Goal: Information Seeking & Learning: Learn about a topic

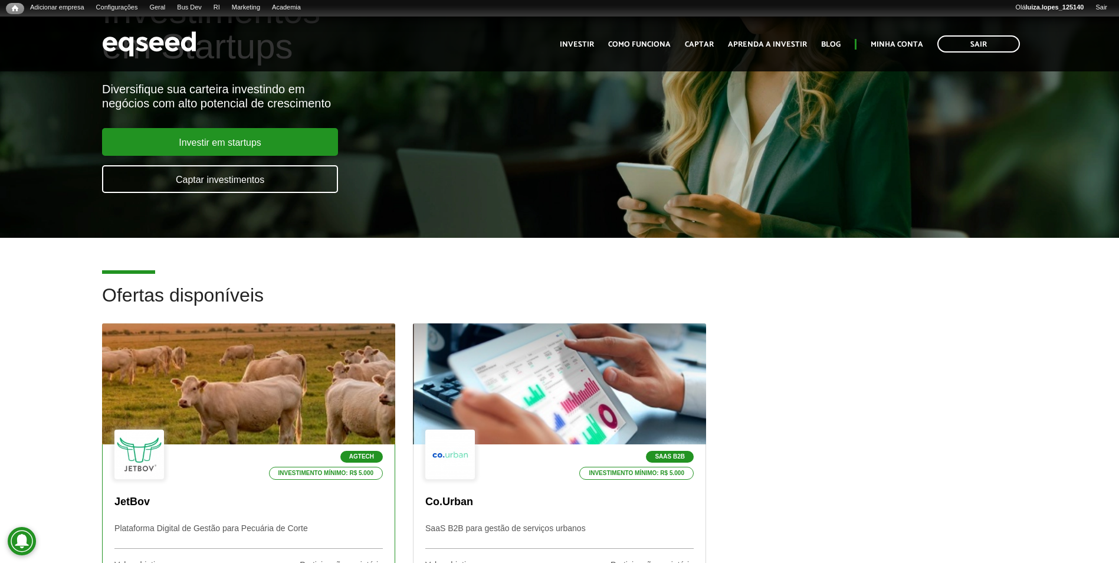
scroll to position [413, 0]
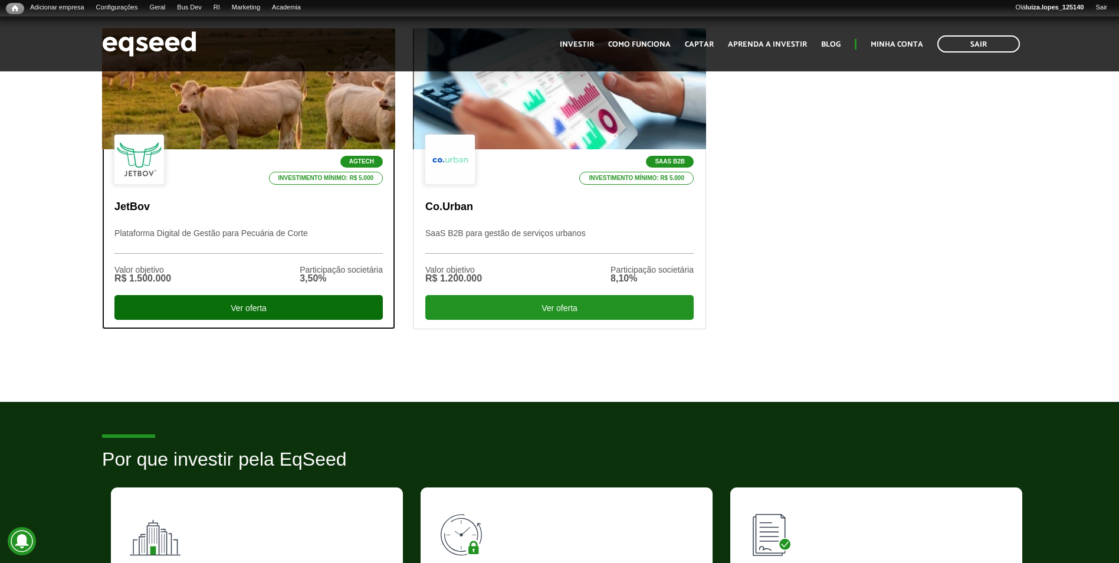
click at [286, 309] on div "Ver oferta" at bounding box center [248, 307] width 268 height 25
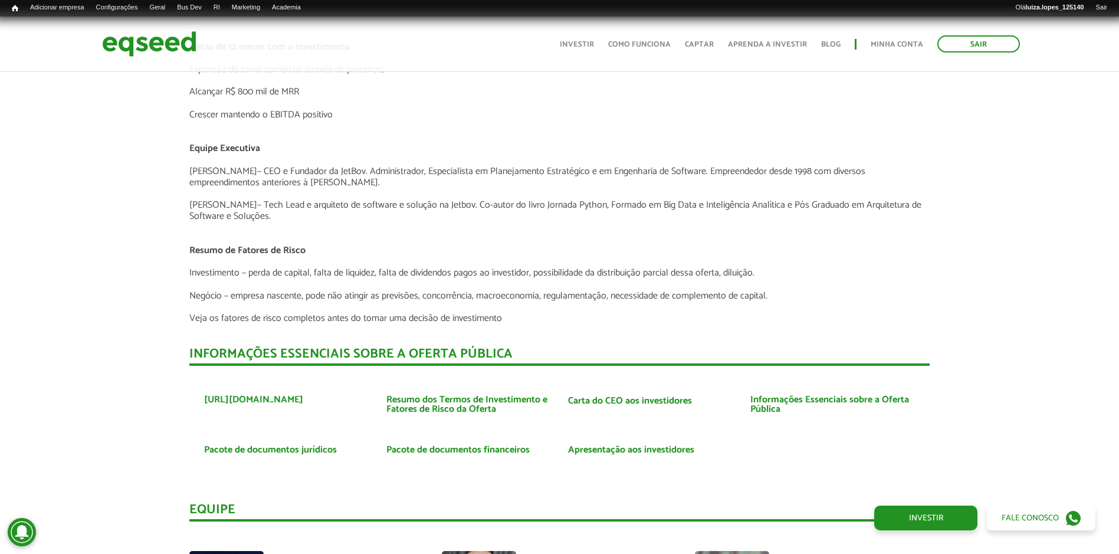
scroll to position [2703, 0]
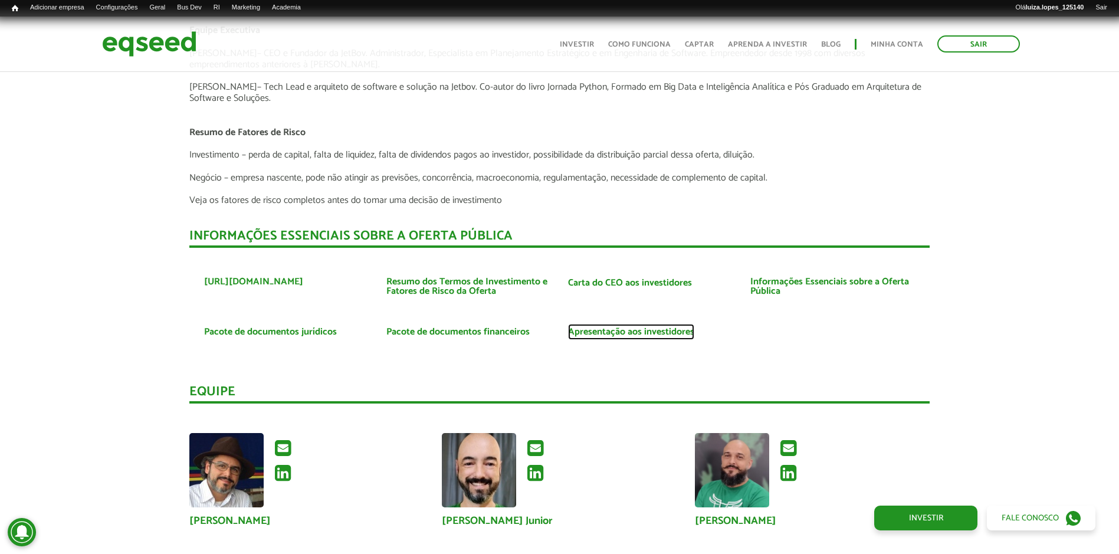
click at [675, 332] on link "Apresentação aos investidores" at bounding box center [631, 331] width 126 height 9
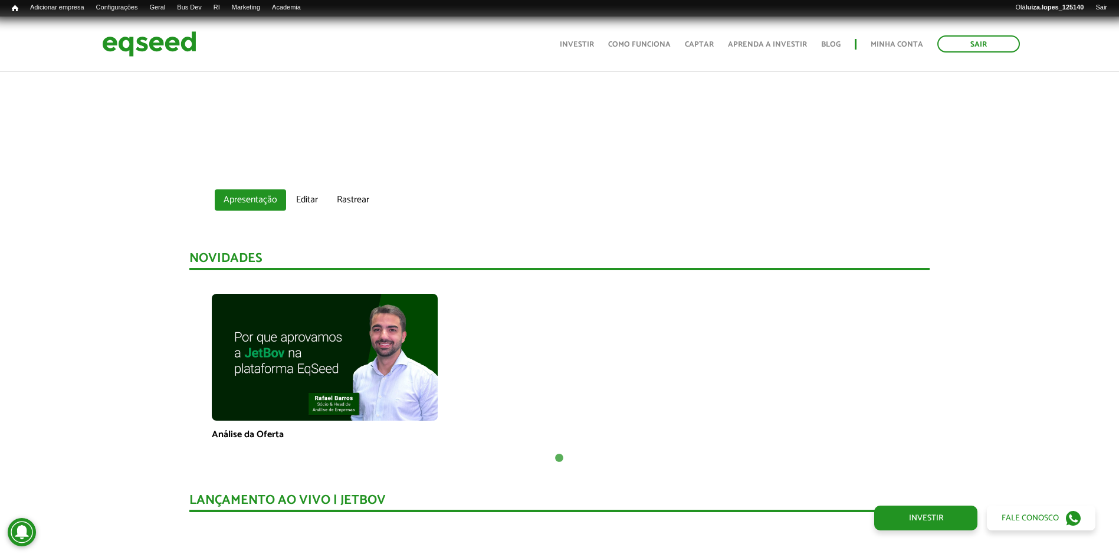
scroll to position [755, 0]
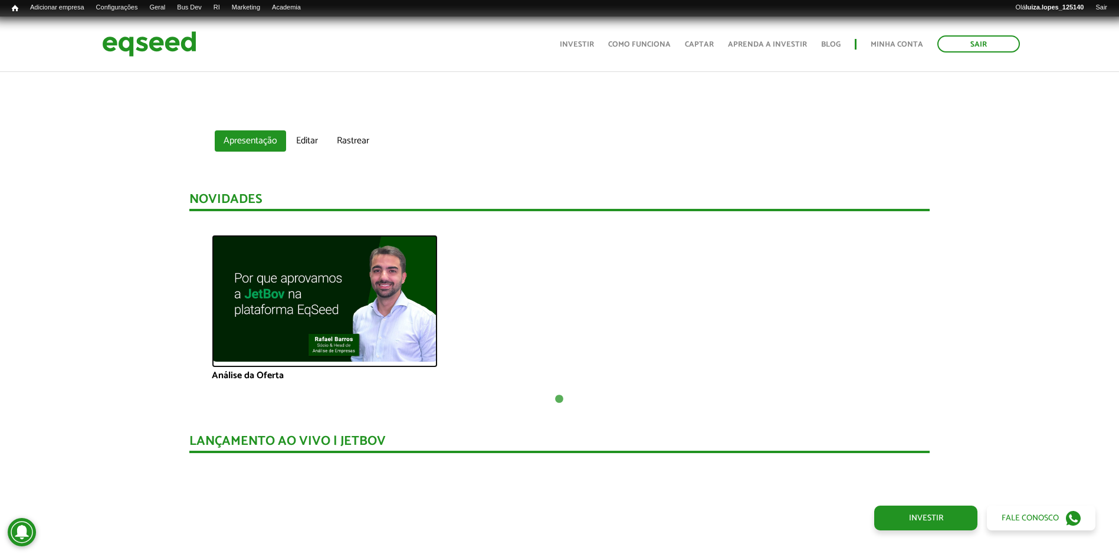
click at [362, 332] on img at bounding box center [325, 298] width 226 height 127
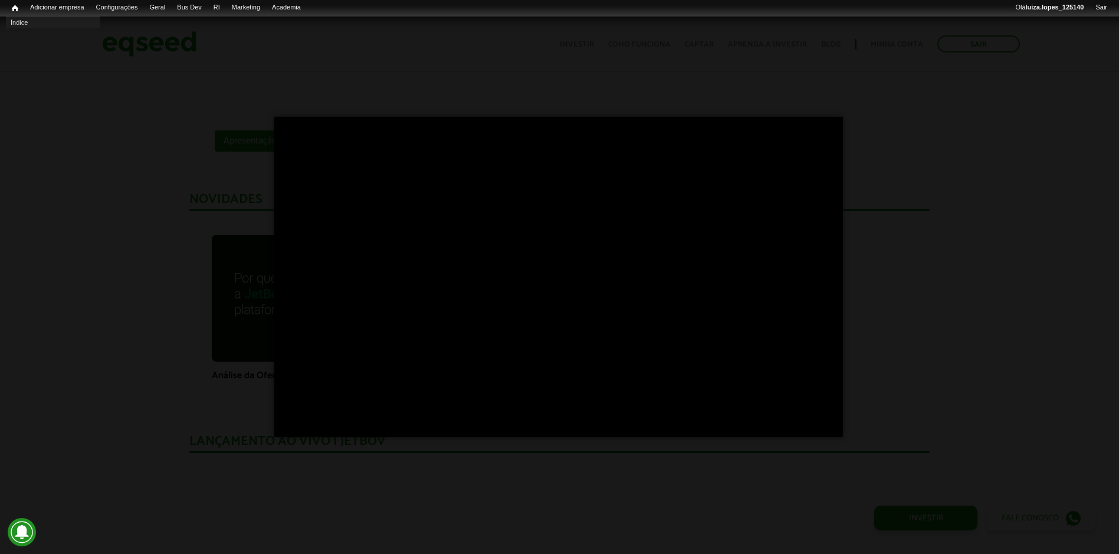
click at [59, 65] on div "×" at bounding box center [559, 277] width 1119 height 554
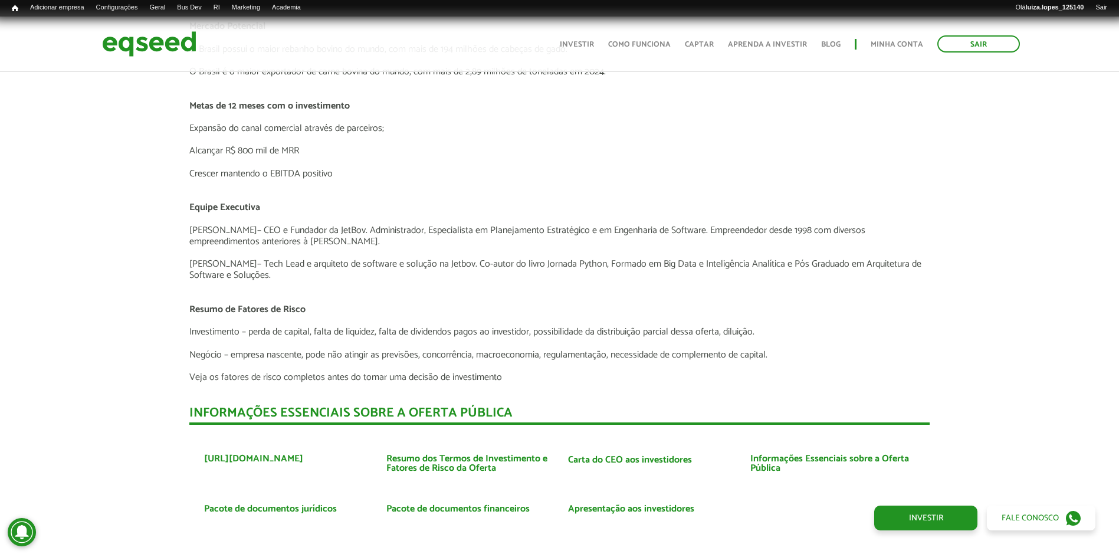
scroll to position [2821, 0]
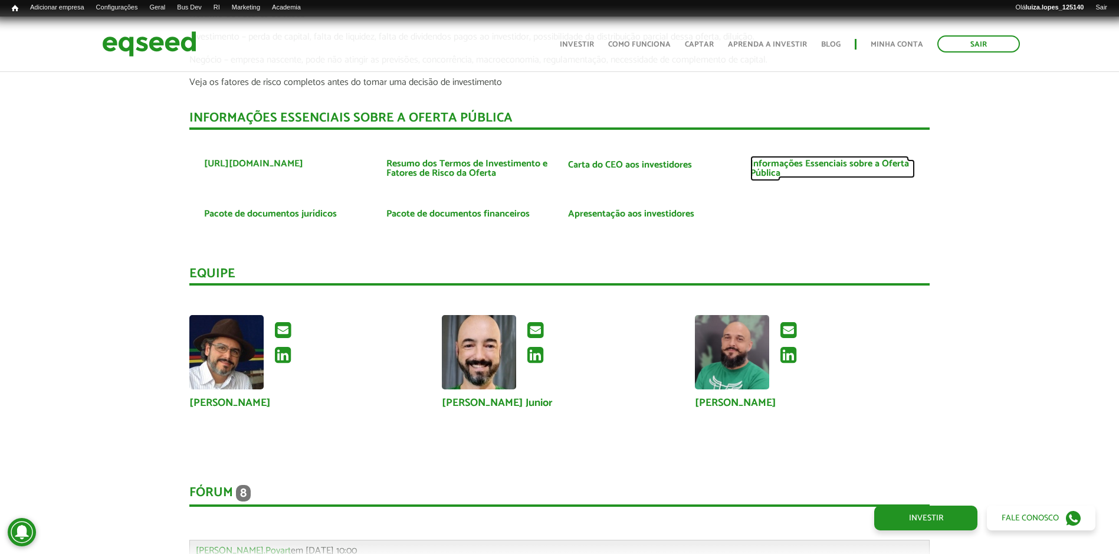
click at [836, 159] on link "Informações Essenciais sobre a Oferta Pública" at bounding box center [833, 168] width 165 height 19
click at [428, 172] on link "Resumo dos Termos de Investimento e Fatores de Risco da Oferta" at bounding box center [469, 168] width 165 height 19
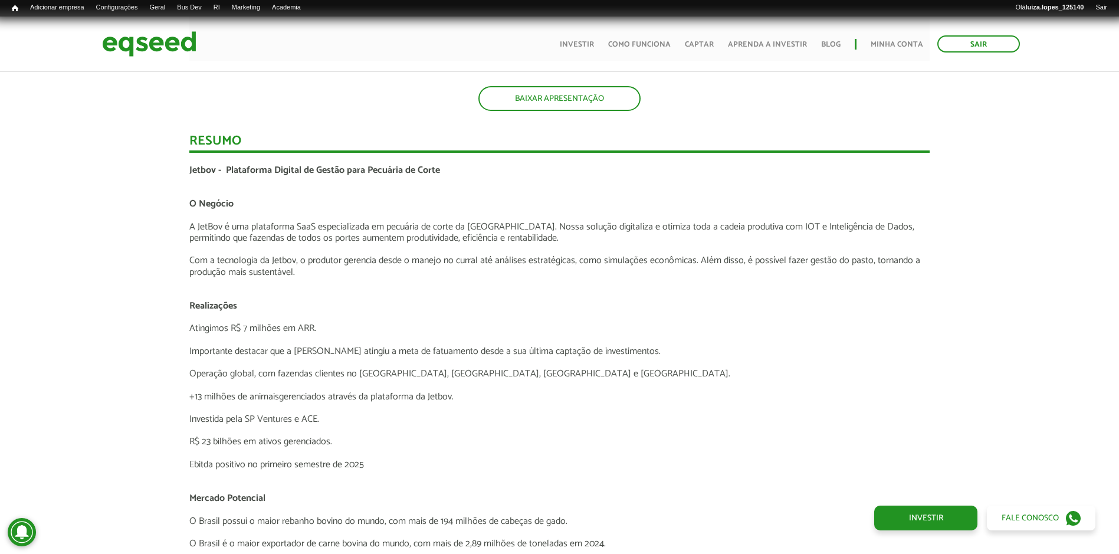
scroll to position [1994, 0]
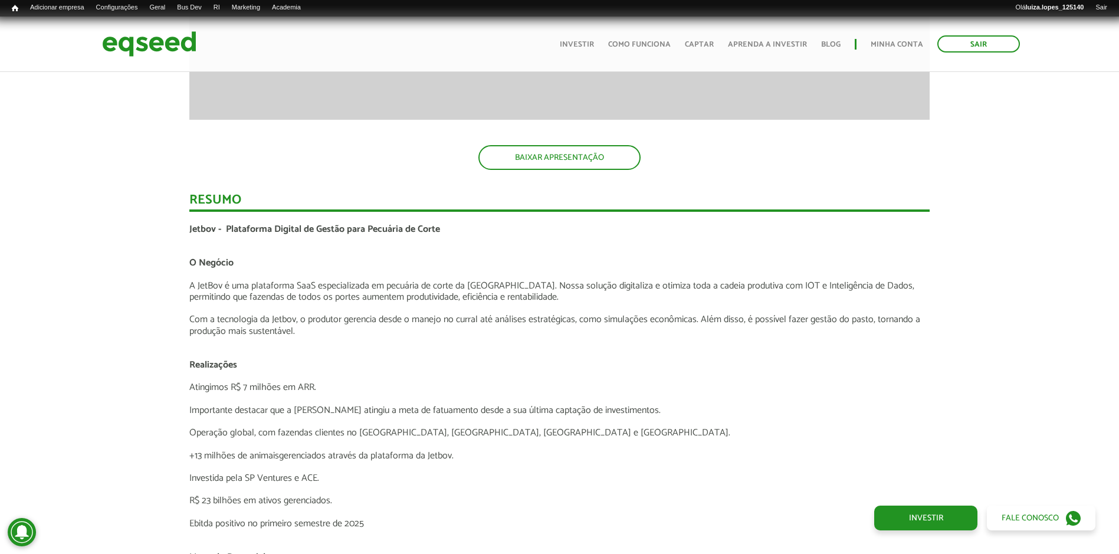
click at [47, 242] on div "Novidades Análise da Oferta 1 Lançamento ao vivo | JetBov Apresentação aos inve…" at bounding box center [559, 249] width 1137 height 2639
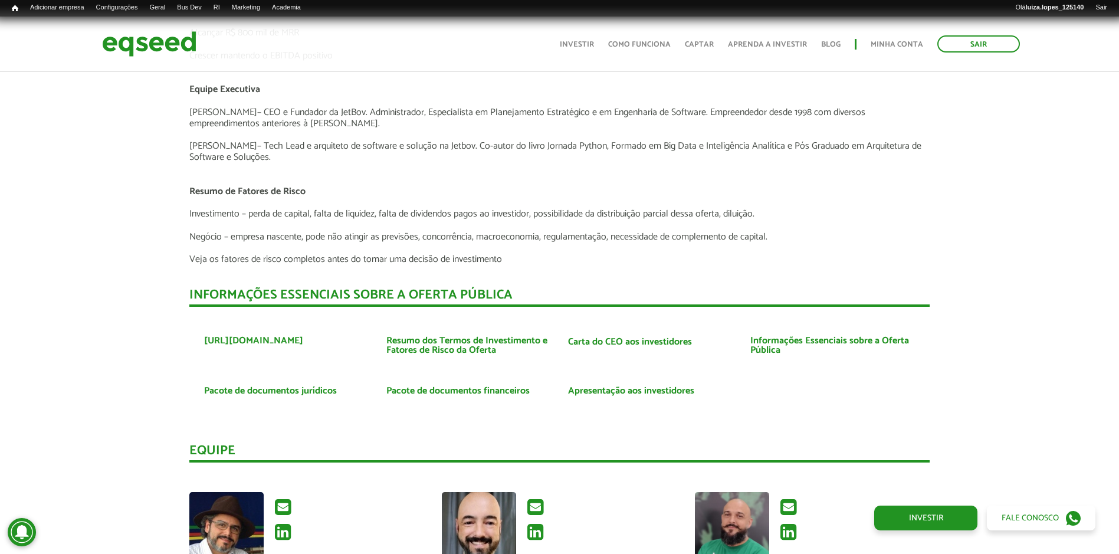
scroll to position [2703, 0]
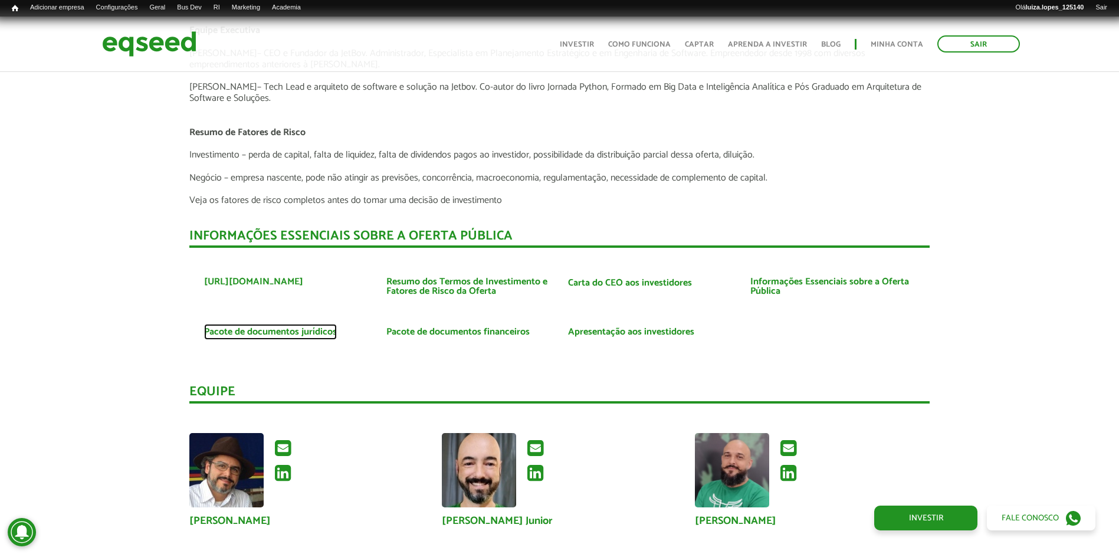
click at [257, 337] on link "Pacote de documentos jurídicos" at bounding box center [270, 331] width 133 height 9
click at [423, 335] on link "Pacote de documentos financeiros" at bounding box center [458, 331] width 143 height 9
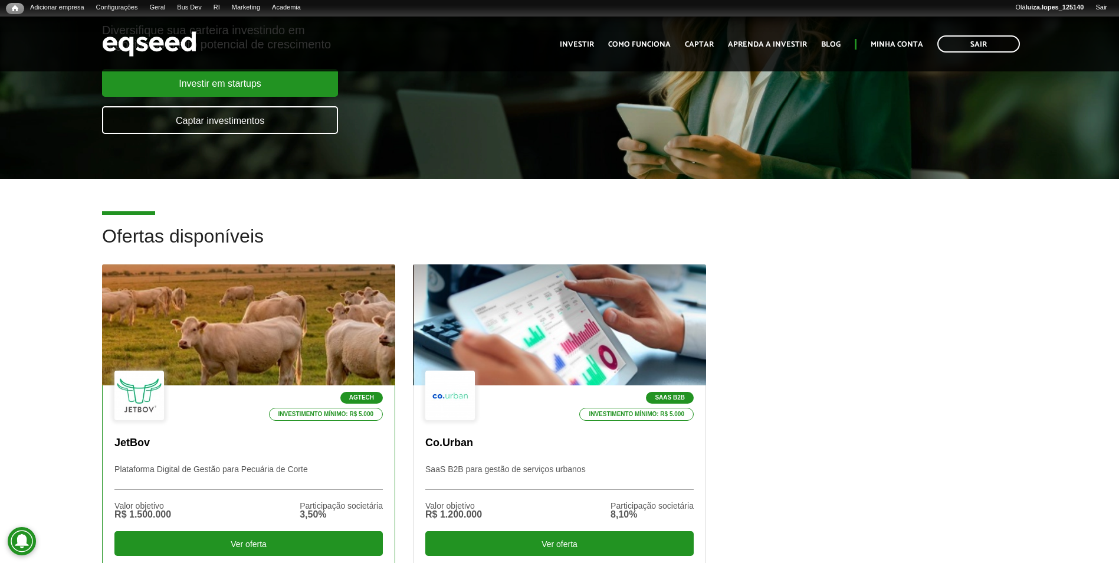
scroll to position [236, 0]
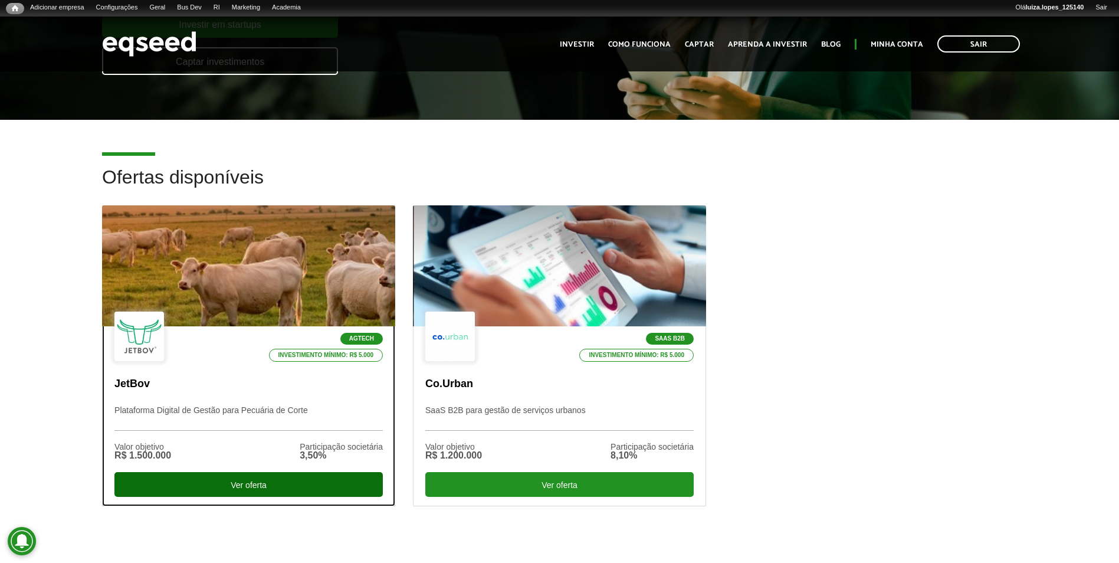
click at [171, 486] on div "Ver oferta" at bounding box center [248, 484] width 268 height 25
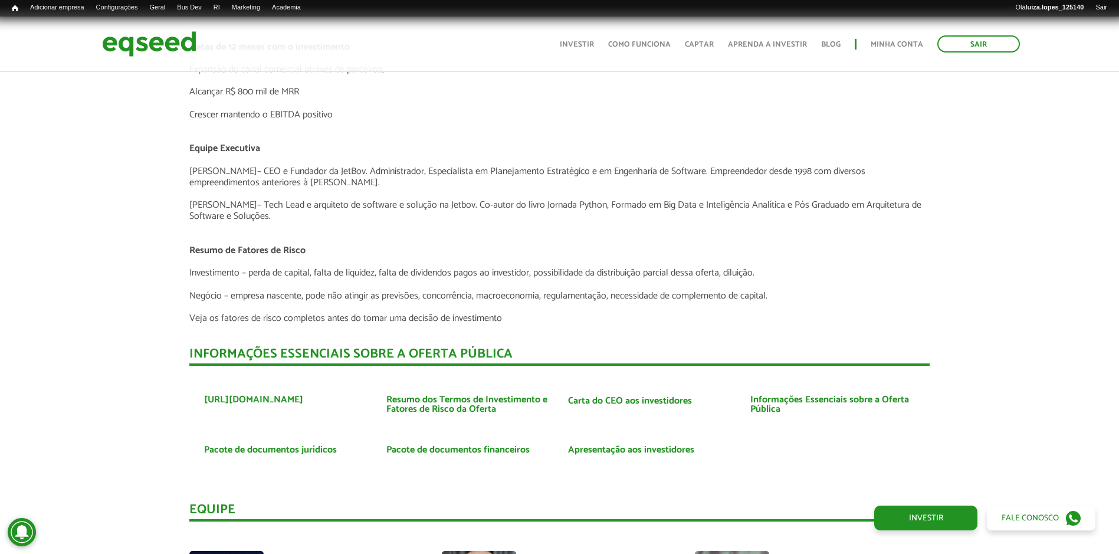
scroll to position [2762, 0]
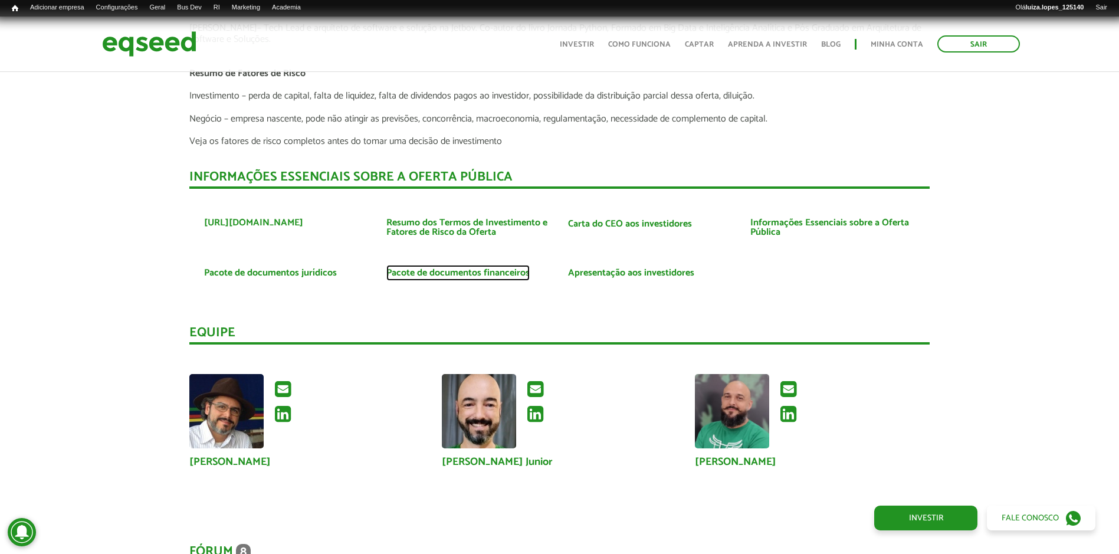
click at [445, 276] on link "Pacote de documentos financeiros" at bounding box center [458, 272] width 143 height 9
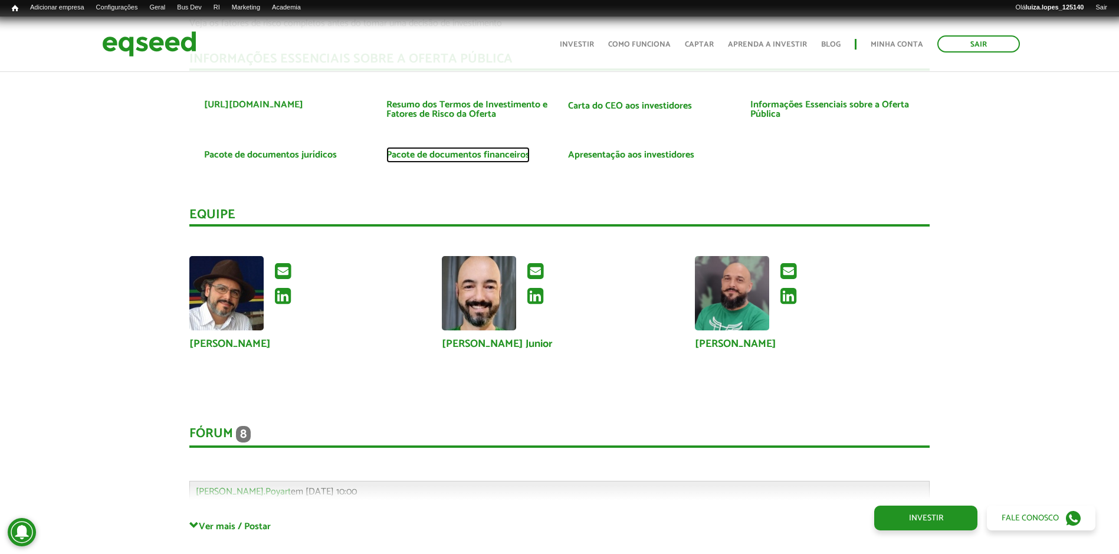
scroll to position [2939, 0]
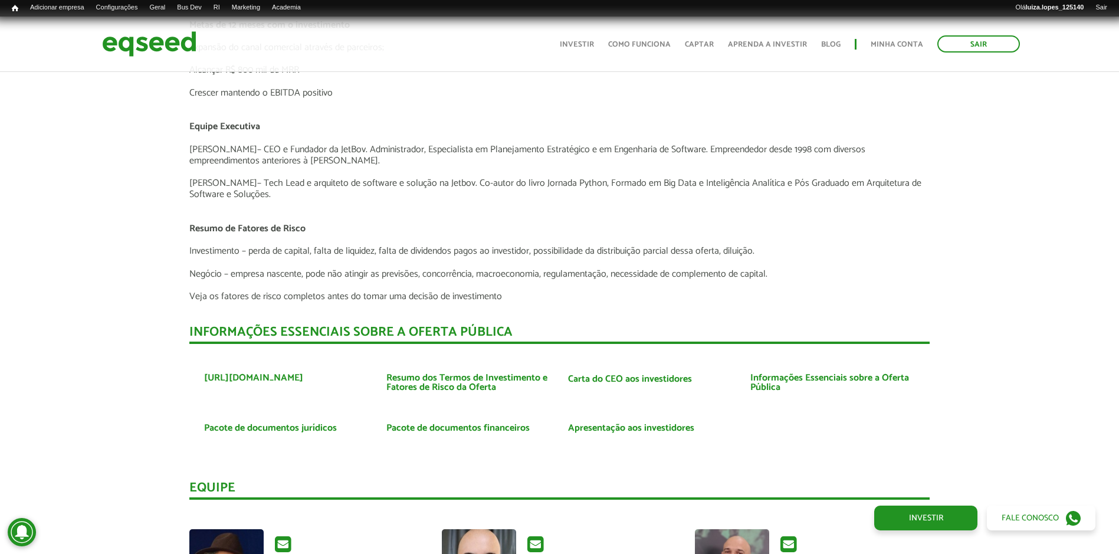
scroll to position [2665, 0]
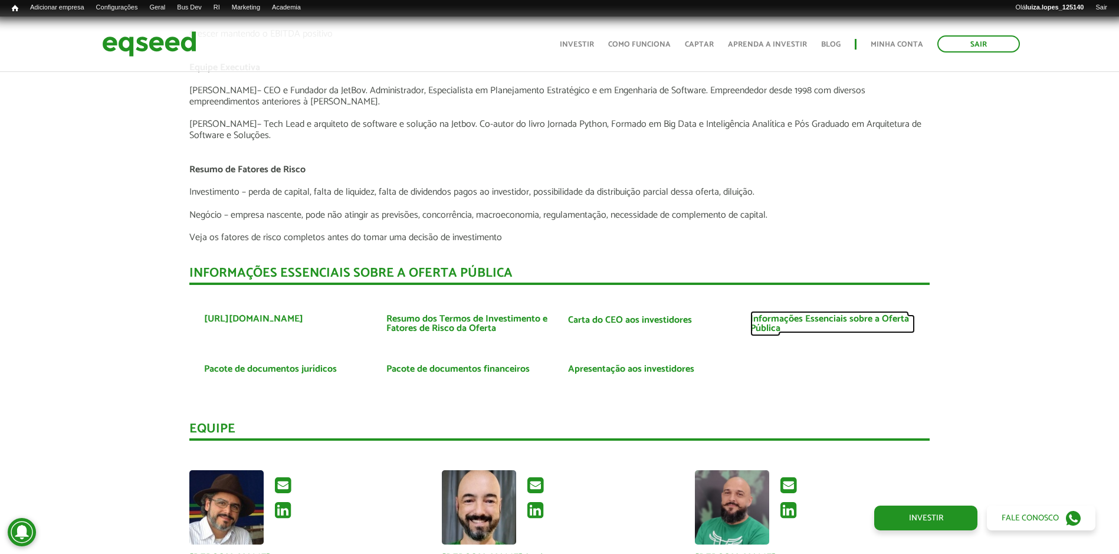
click at [777, 326] on link "Informações Essenciais sobre a Oferta Pública" at bounding box center [833, 324] width 165 height 19
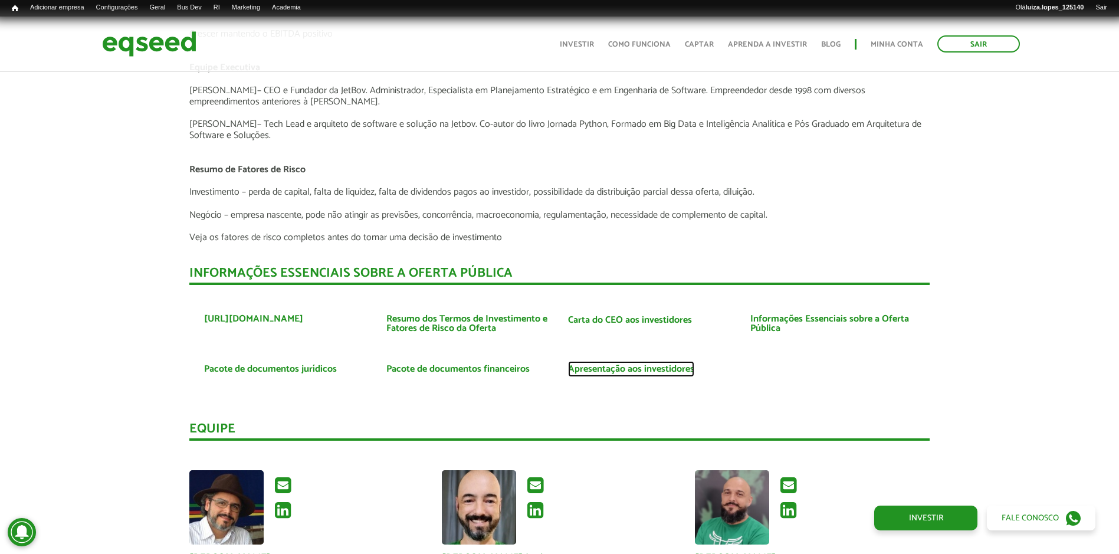
click at [599, 365] on link "Apresentação aos investidores" at bounding box center [631, 369] width 126 height 9
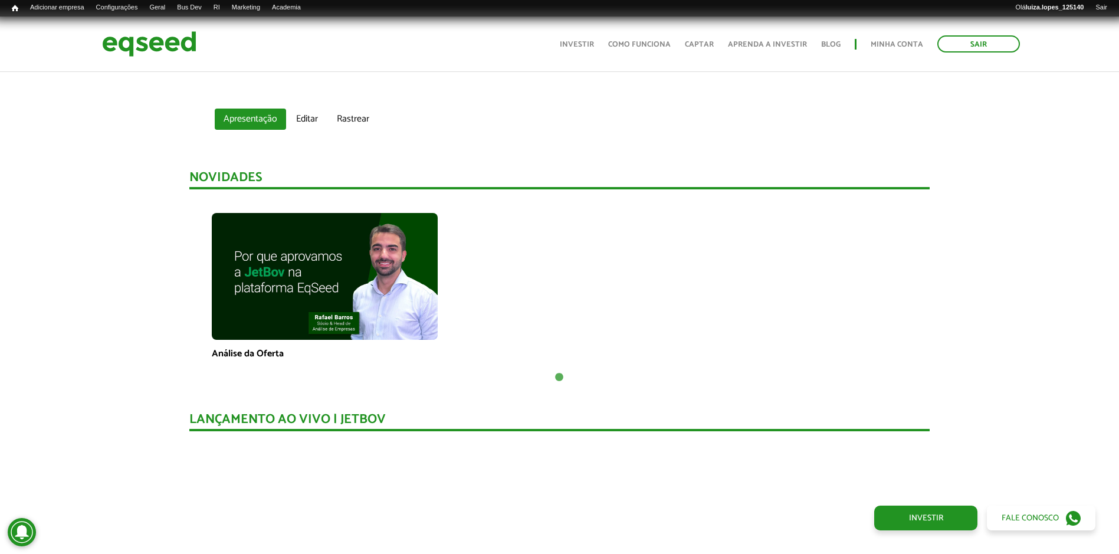
scroll to position [718, 0]
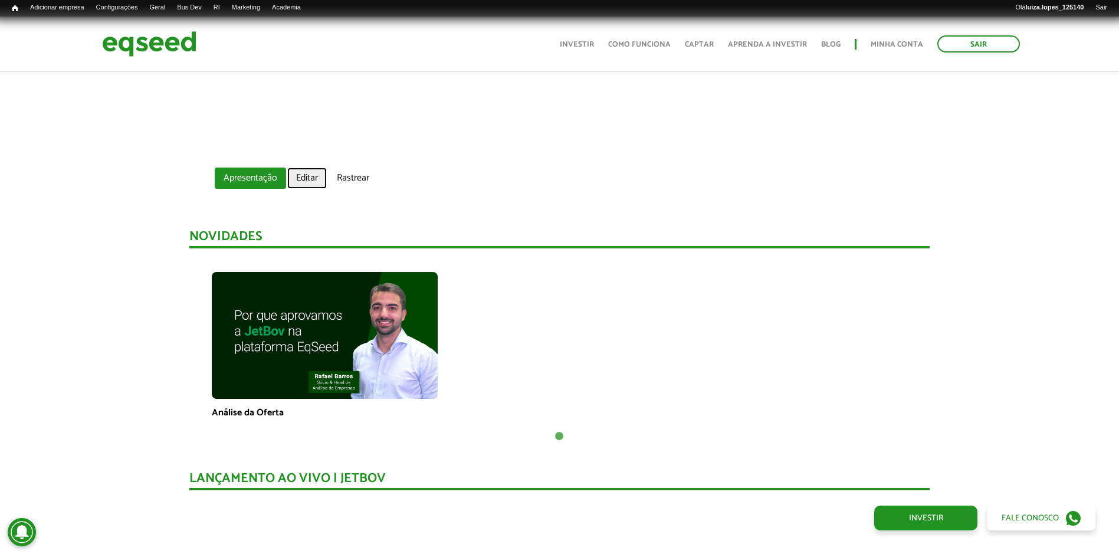
click at [309, 174] on link "Editar" at bounding box center [307, 178] width 40 height 21
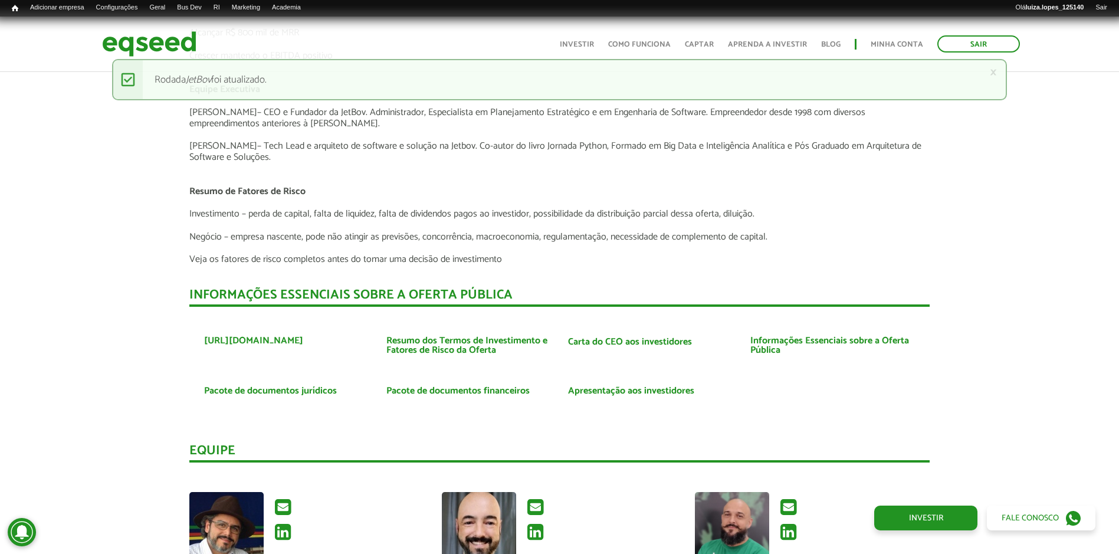
scroll to position [2703, 0]
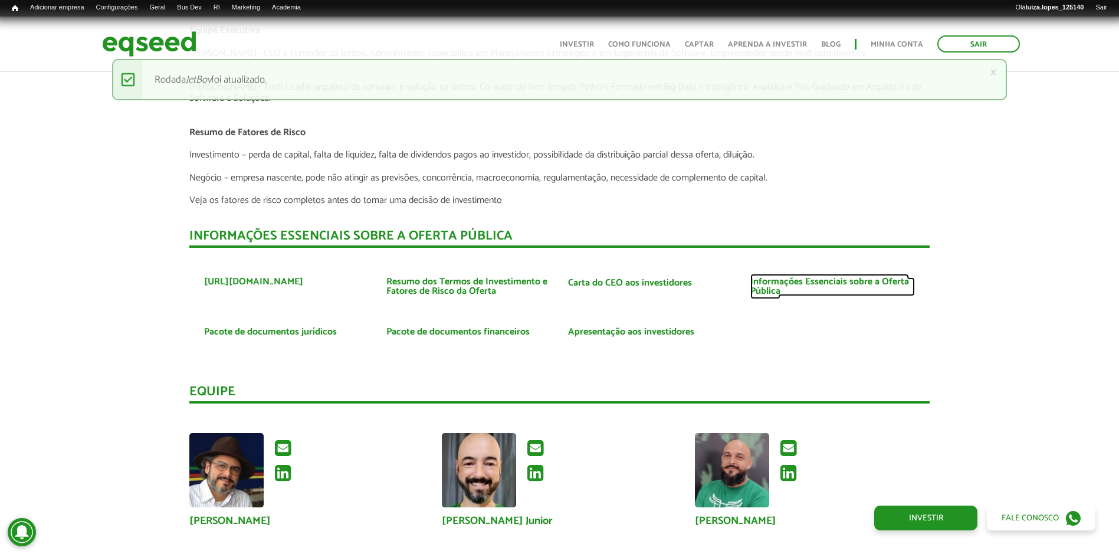
click at [807, 279] on link "Informações Essenciais sobre a Oferta Pública" at bounding box center [833, 286] width 165 height 19
click at [784, 282] on link "Informações Essenciais sobre a Oferta Pública" at bounding box center [833, 286] width 165 height 19
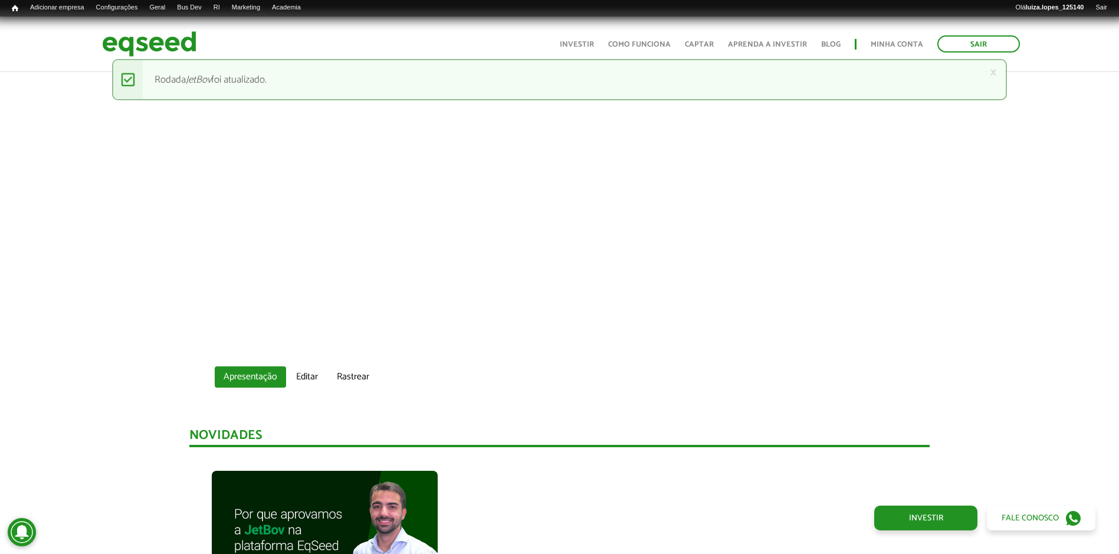
scroll to position [0, 0]
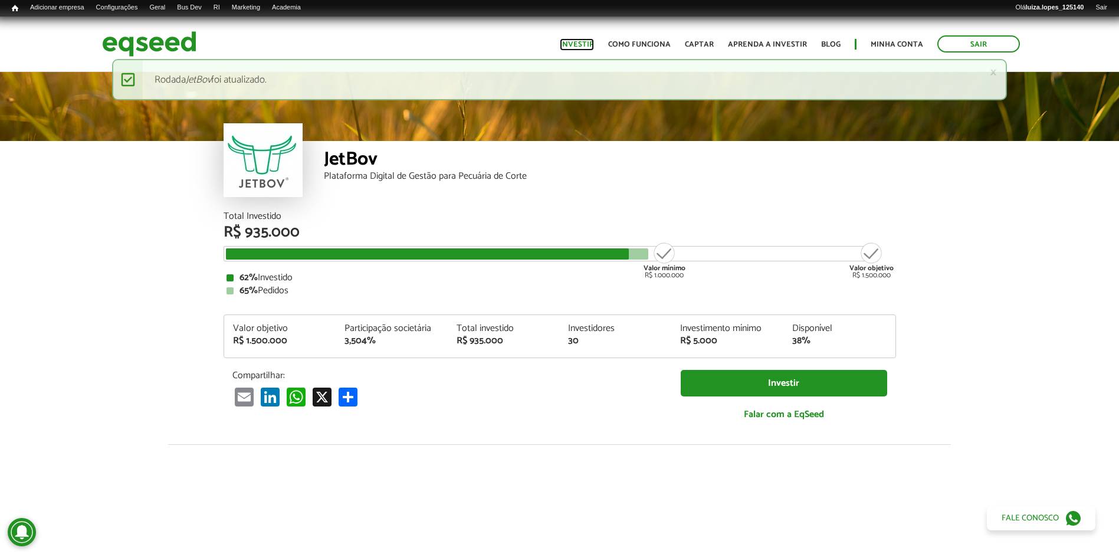
click at [574, 41] on link "Investir" at bounding box center [577, 45] width 34 height 8
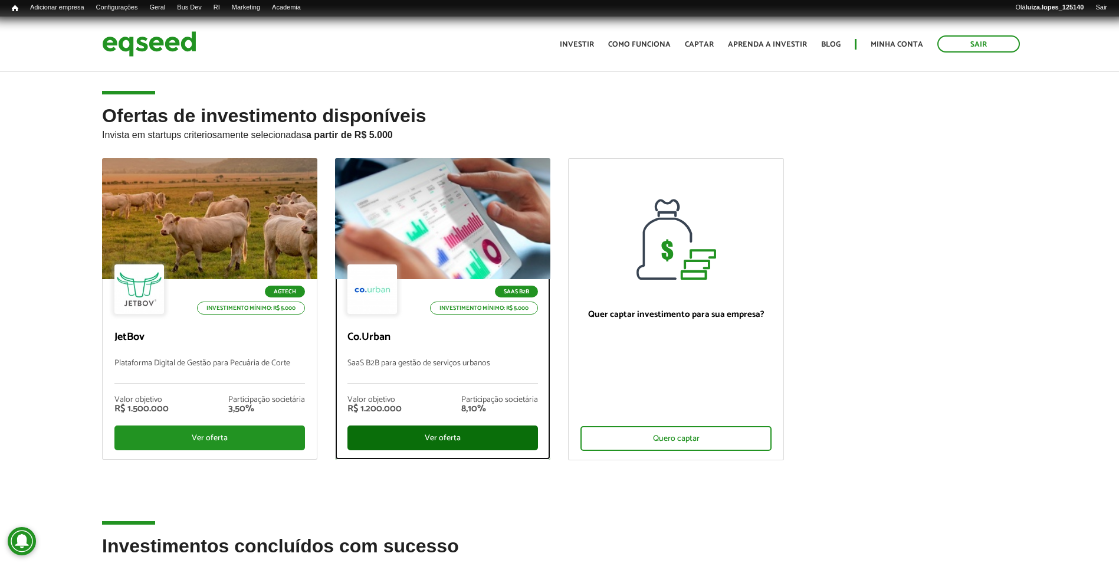
click at [496, 434] on div "Ver oferta" at bounding box center [443, 437] width 191 height 25
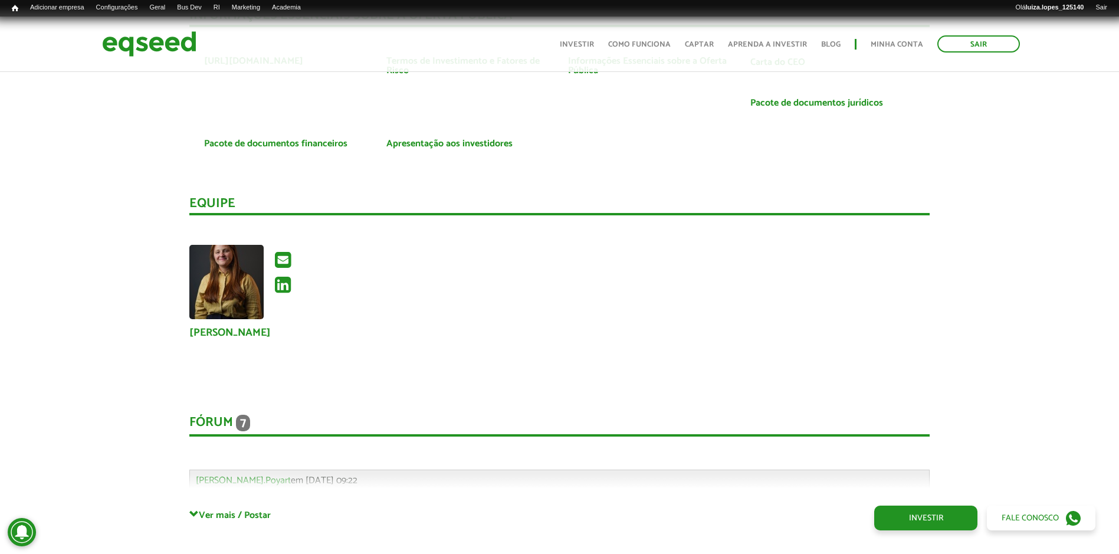
scroll to position [2301, 0]
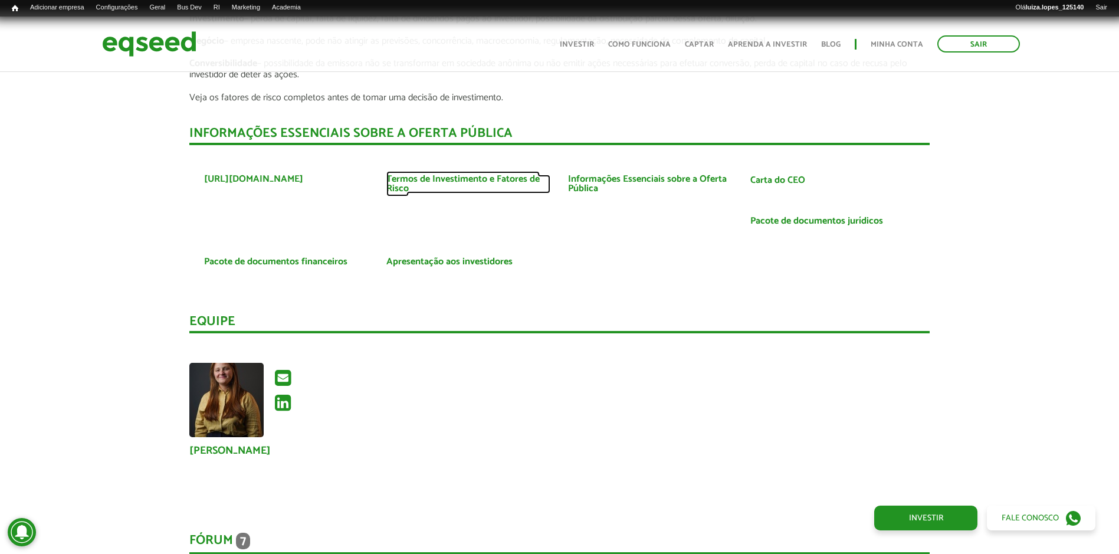
click at [520, 184] on link "Termos de Investimento e Fatores de Risco" at bounding box center [469, 184] width 165 height 19
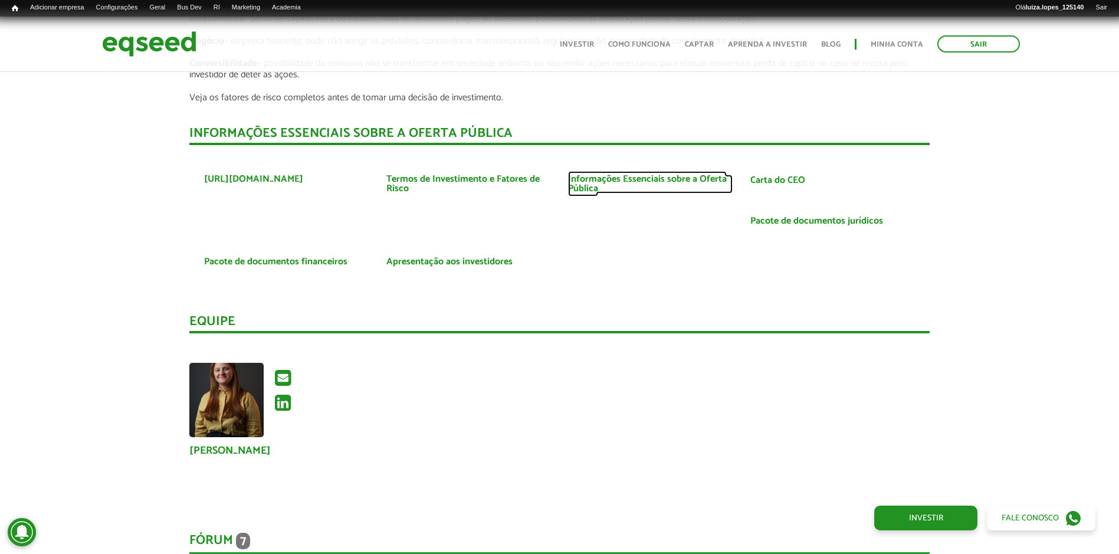
click at [666, 181] on link "Informações Essenciais sobre a Oferta Pública" at bounding box center [650, 184] width 165 height 19
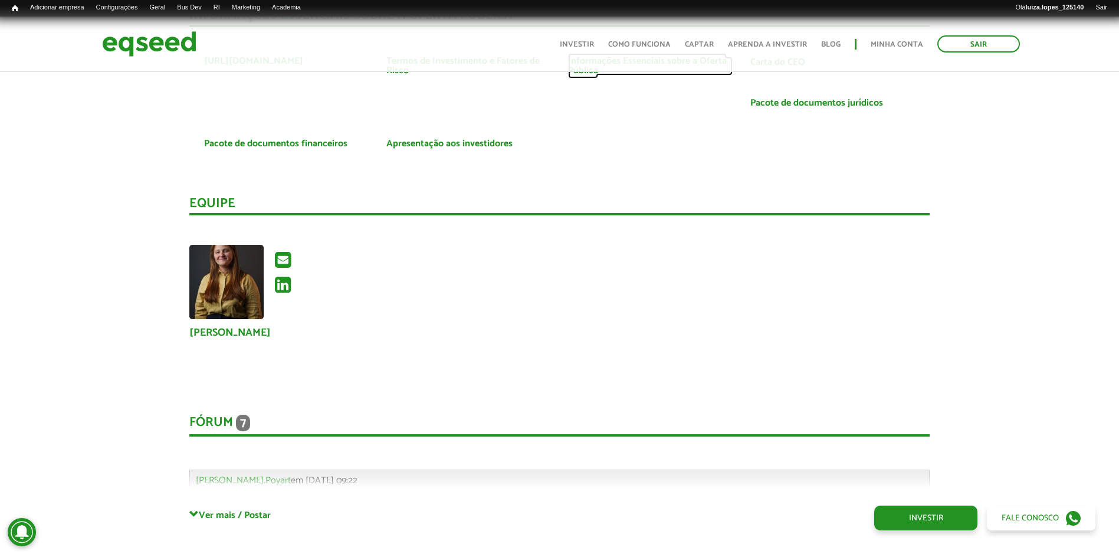
scroll to position [2714, 0]
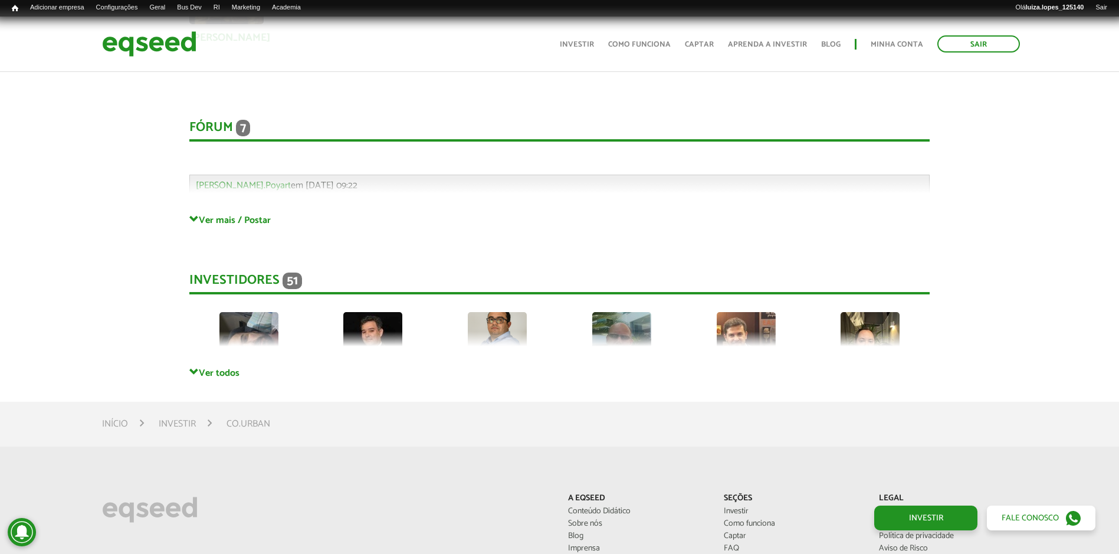
click at [246, 206] on div "Fórum 7 Comentários Gabriel.Poyart em 23/07/2025 - 09:22 Bem-vindo(a) ao fórum …" at bounding box center [559, 155] width 741 height 118
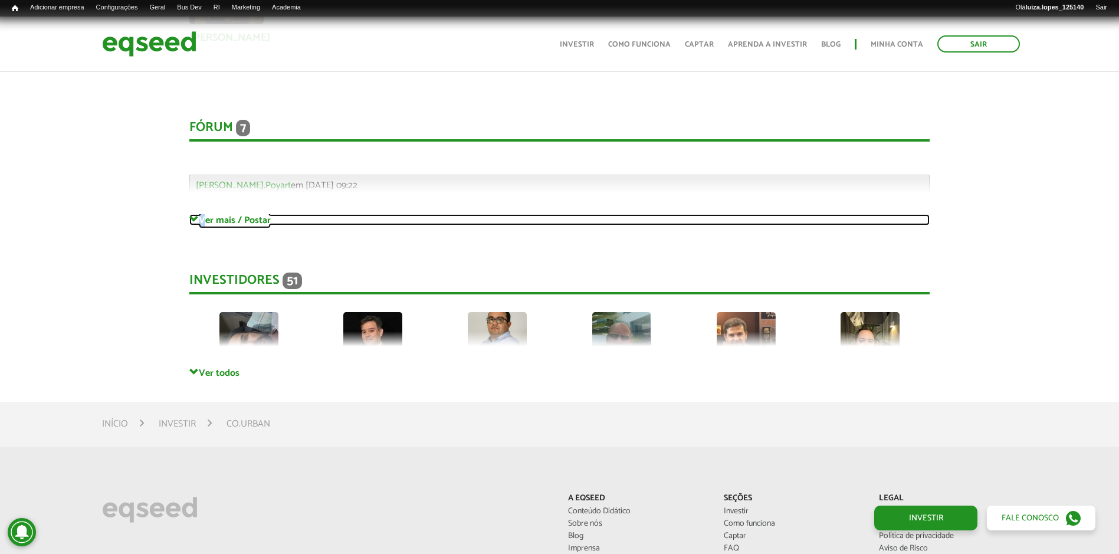
click at [246, 221] on link "Ver mais / Postar" at bounding box center [559, 219] width 741 height 11
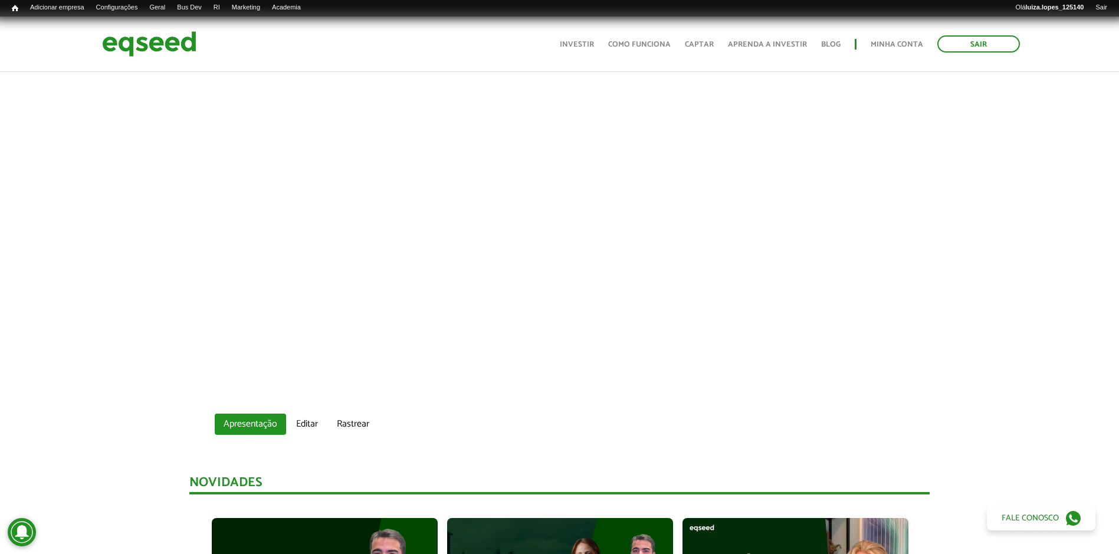
scroll to position [0, 0]
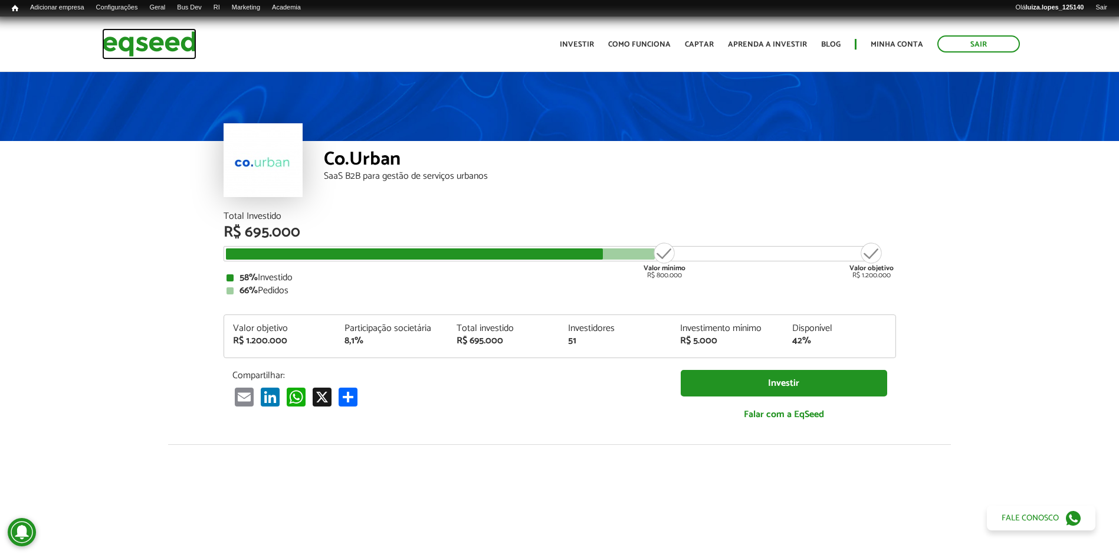
click at [167, 48] on img at bounding box center [149, 43] width 94 height 31
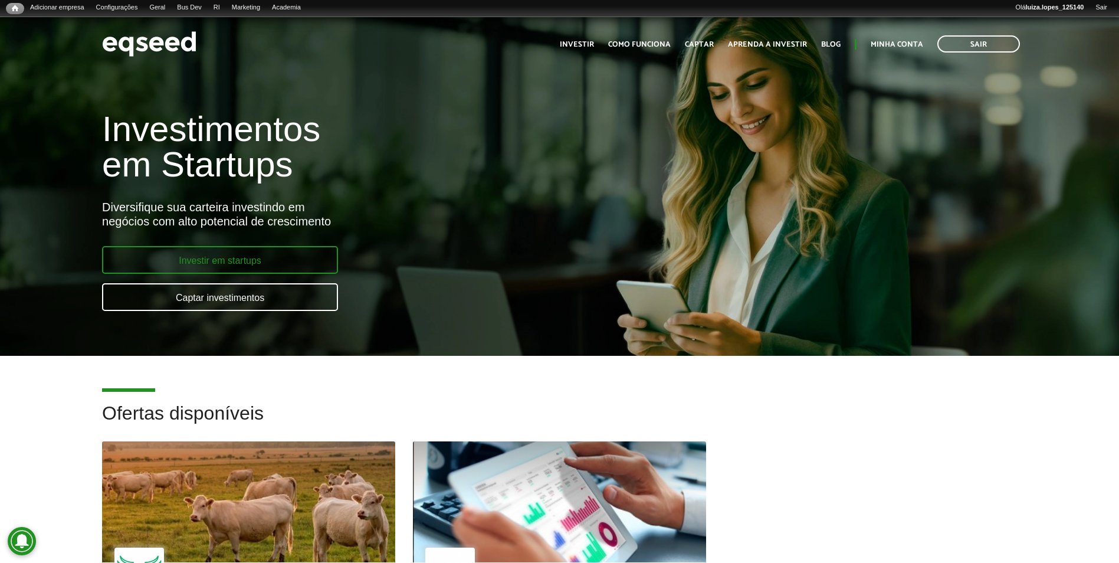
click at [231, 268] on link "Investir em startups" at bounding box center [220, 260] width 236 height 28
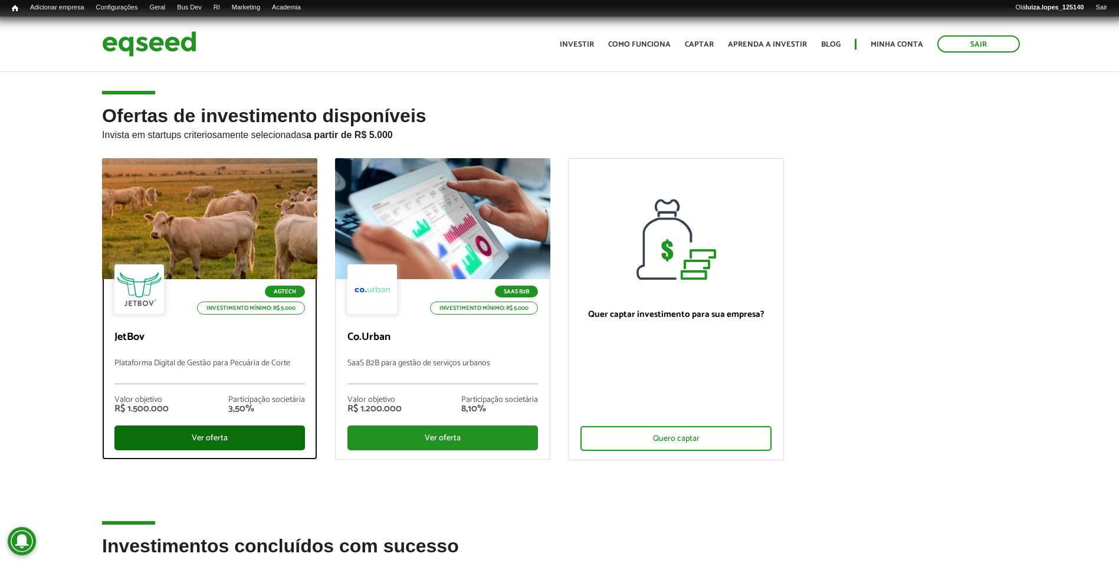
click at [202, 440] on div "Ver oferta" at bounding box center [209, 437] width 191 height 25
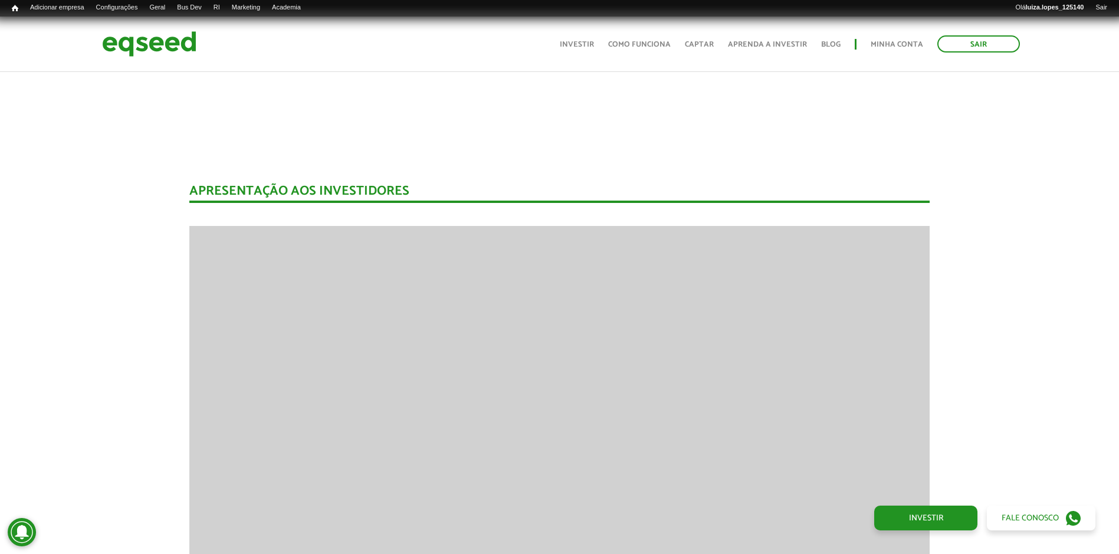
scroll to position [1534, 0]
